Goal: Information Seeking & Learning: Check status

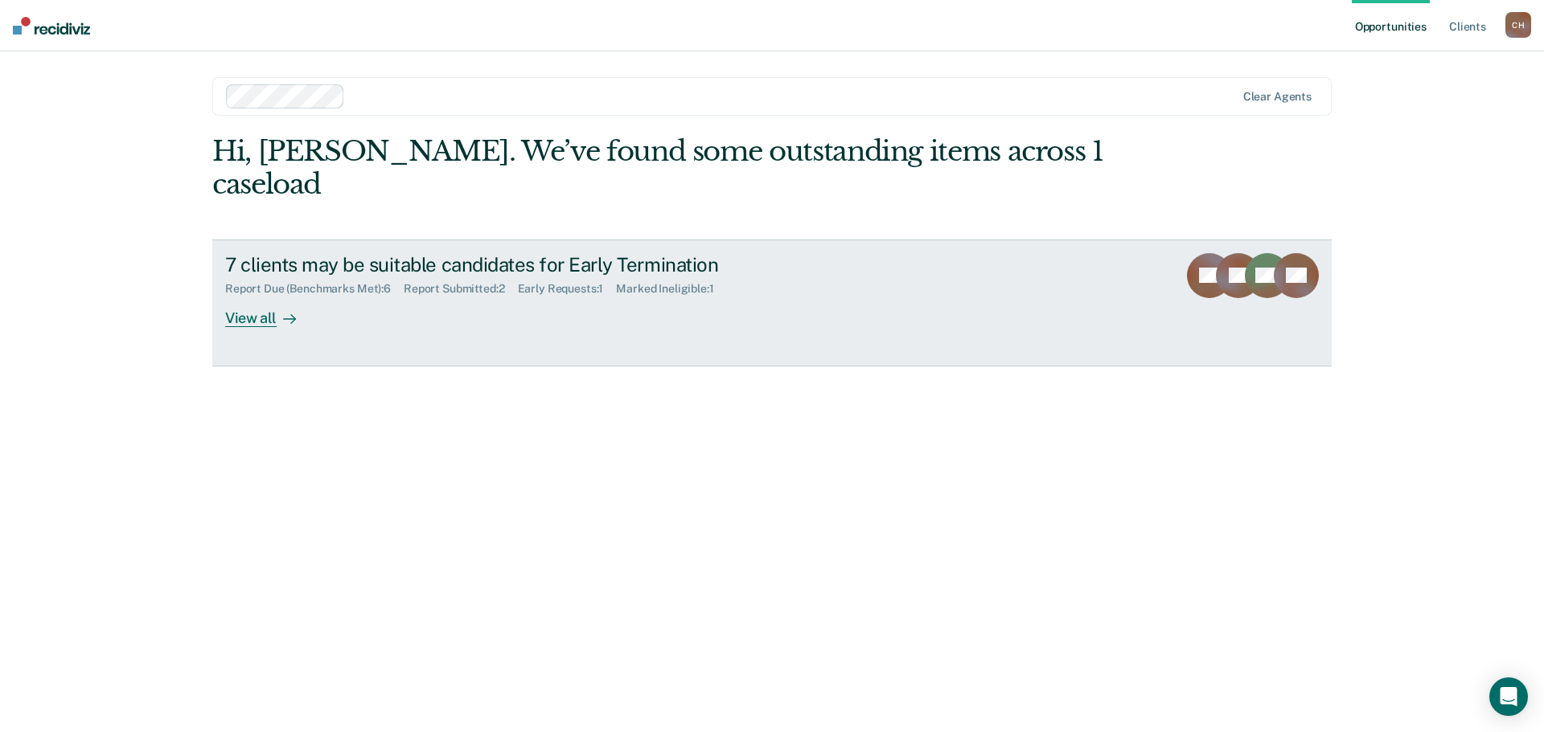
click at [248, 296] on div "View all" at bounding box center [270, 311] width 90 height 31
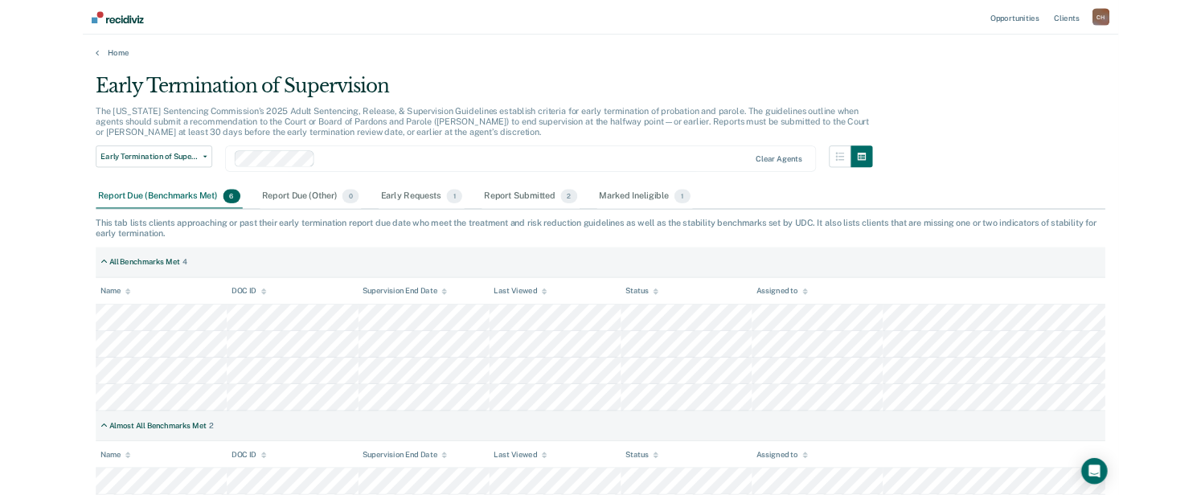
scroll to position [80, 0]
